Goal: Task Accomplishment & Management: Use online tool/utility

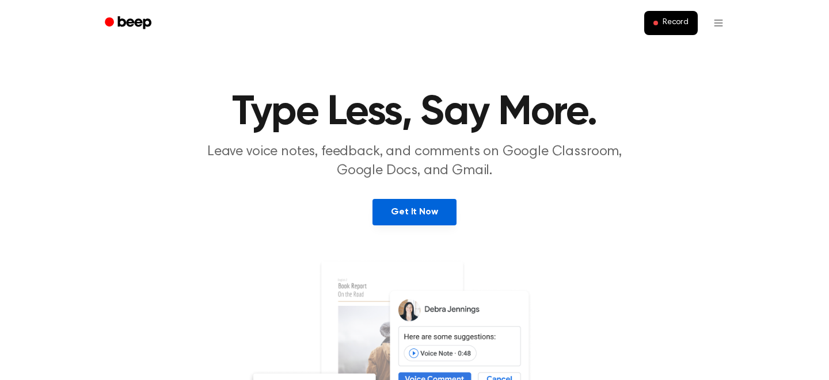
click at [424, 218] on link "Get It Now" at bounding box center [413, 212] width 83 height 26
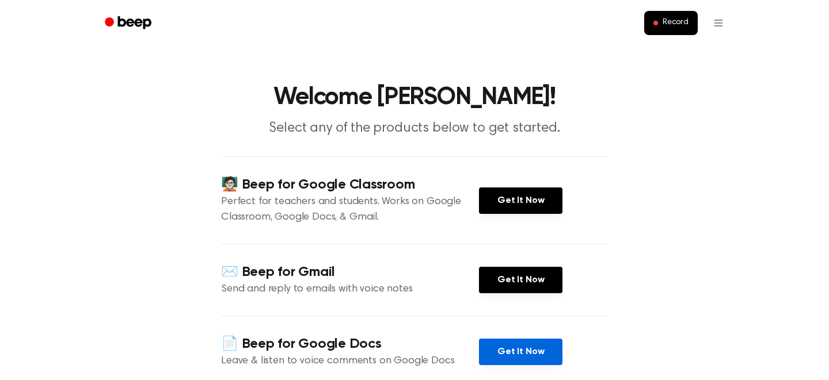
scroll to position [6, 0]
click at [519, 345] on link "Get It Now" at bounding box center [520, 352] width 83 height 26
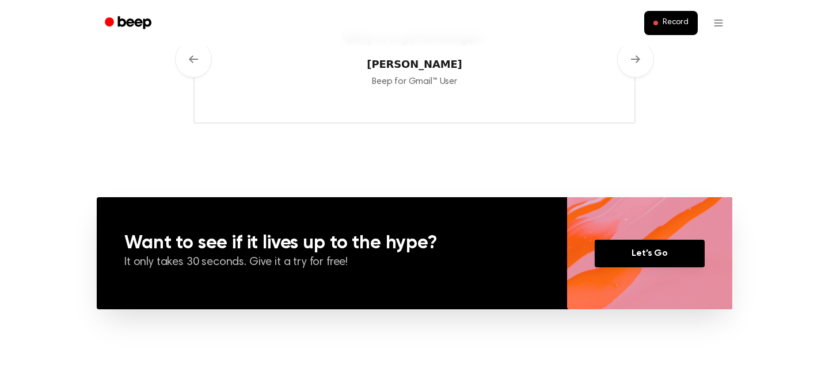
scroll to position [659, 0]
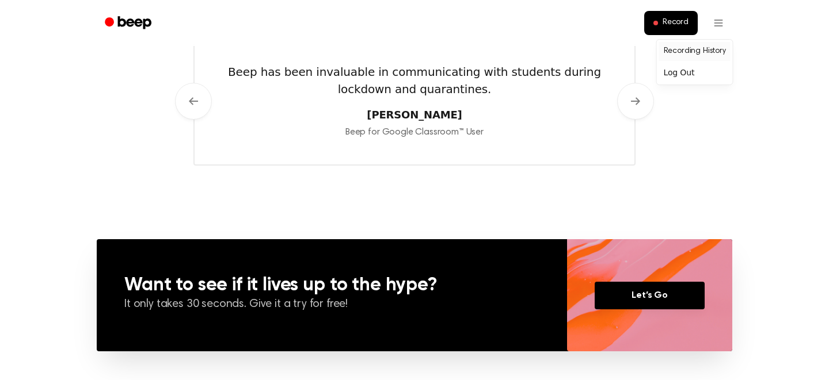
click at [709, 53] on link "Recording History" at bounding box center [694, 51] width 71 height 19
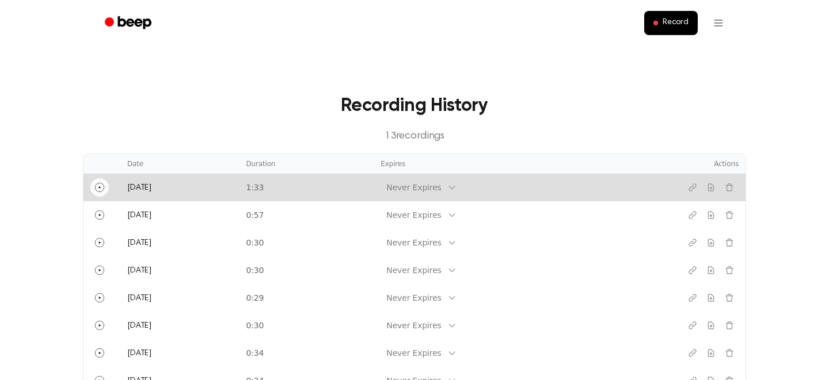
click at [96, 186] on icon "Play" at bounding box center [99, 187] width 9 height 9
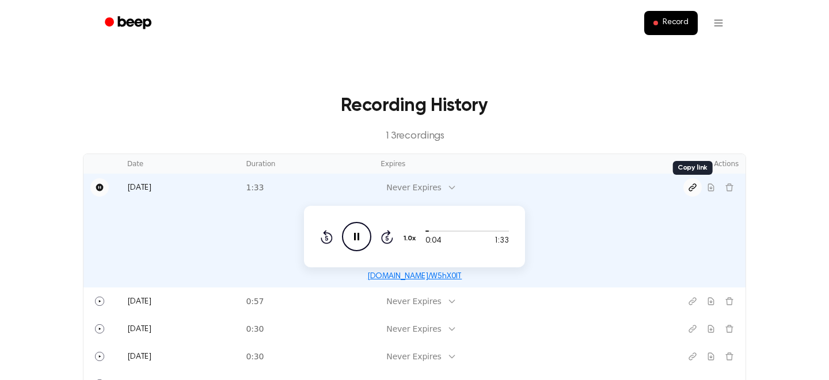
click at [694, 192] on icon "Copy link" at bounding box center [692, 187] width 9 height 9
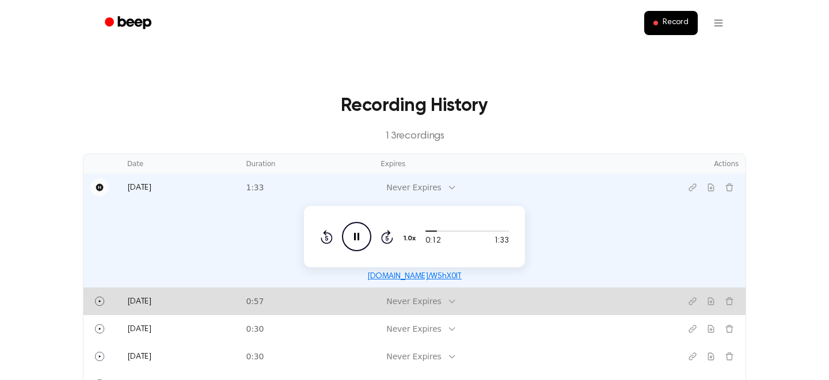
click at [373, 289] on td "0:57" at bounding box center [306, 302] width 135 height 28
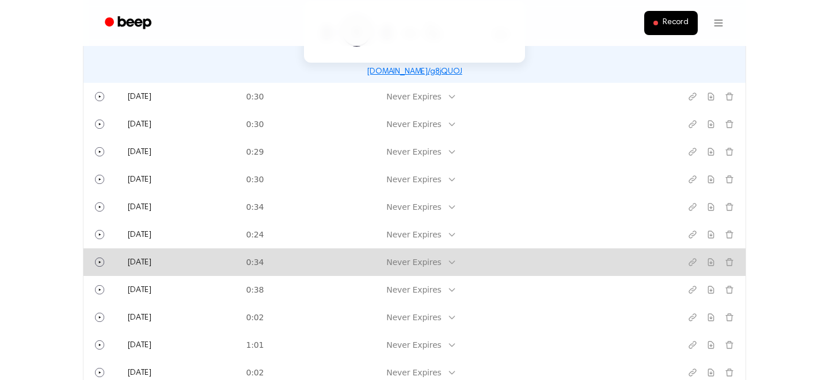
scroll to position [167, 0]
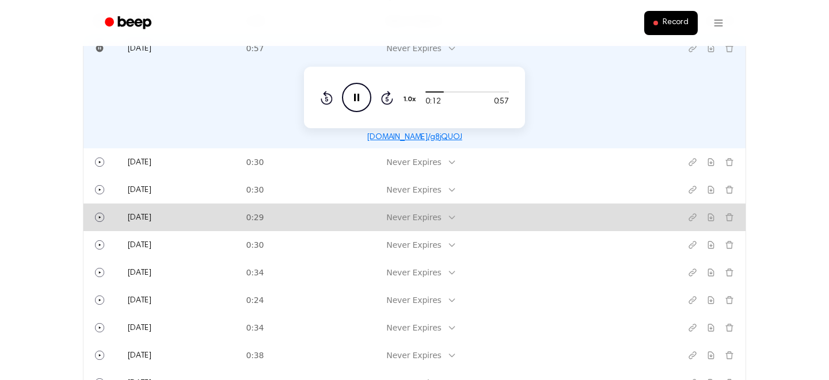
click at [359, 205] on td "0:29" at bounding box center [306, 218] width 135 height 28
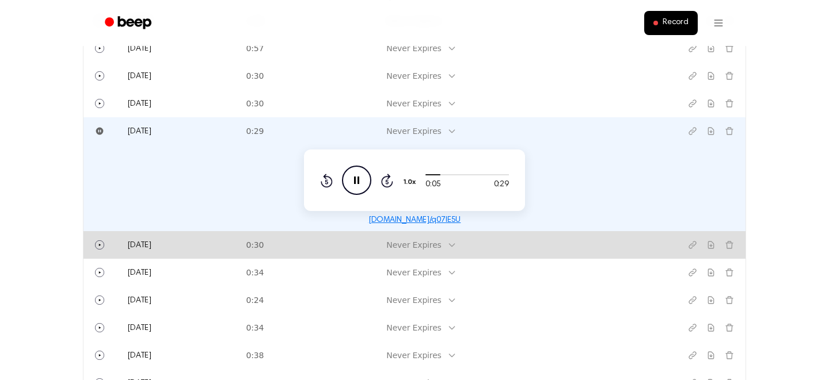
click at [175, 243] on td "[DATE]" at bounding box center [179, 245] width 119 height 28
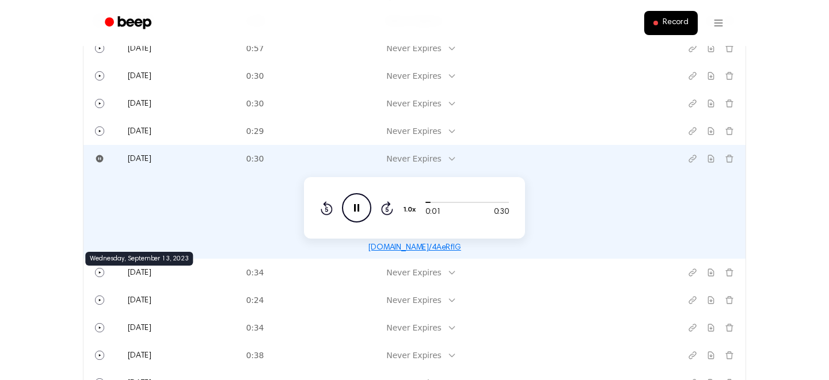
click at [151, 269] on span "[DATE]" at bounding box center [139, 273] width 24 height 8
